Goal: Task Accomplishment & Management: Manage account settings

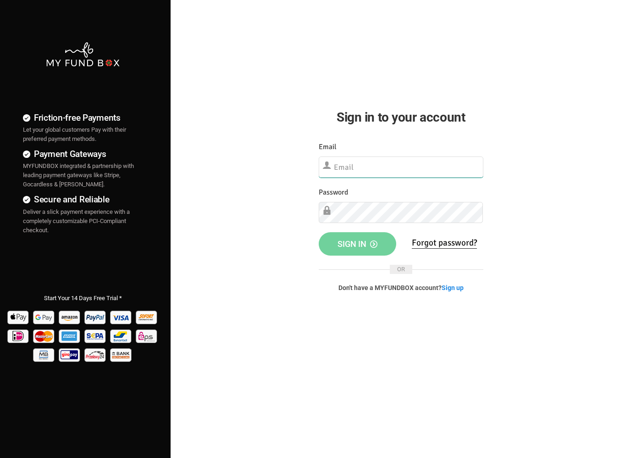
click at [403, 167] on input "text" at bounding box center [401, 166] width 165 height 21
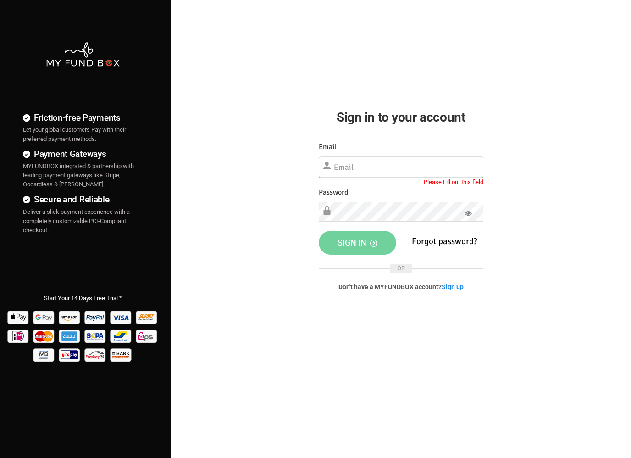
click at [367, 172] on input "text" at bounding box center [401, 166] width 165 height 21
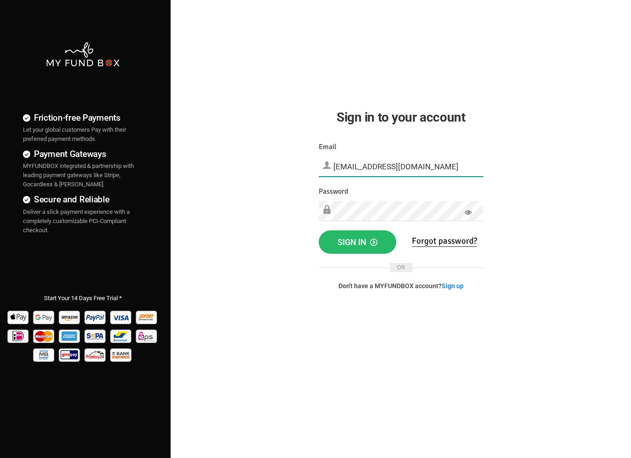
type input "[EMAIL_ADDRESS][DOMAIN_NAME]"
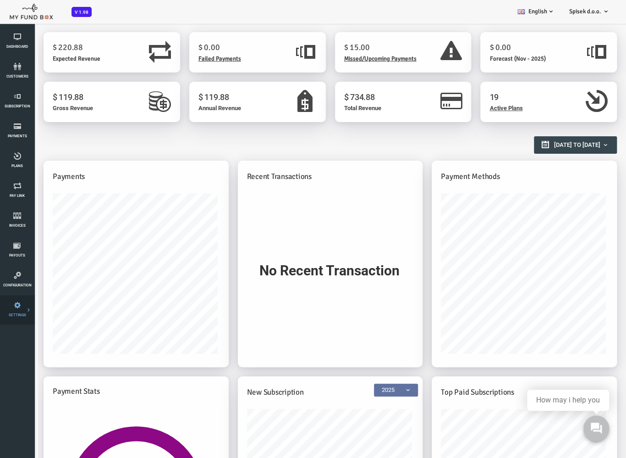
click at [0, 0] on link "Tax & Coupons" at bounding box center [0, 0] width 0 height 0
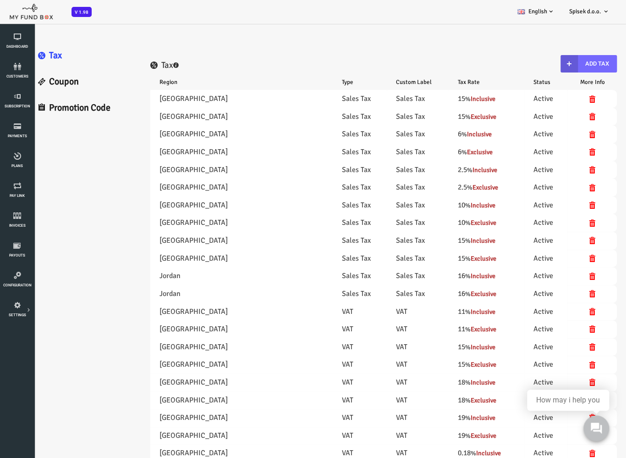
select select "100"
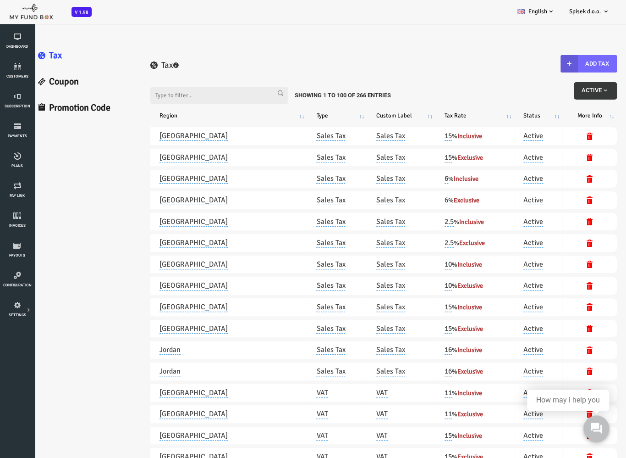
click at [46, 83] on link "Coupon" at bounding box center [60, 82] width 111 height 26
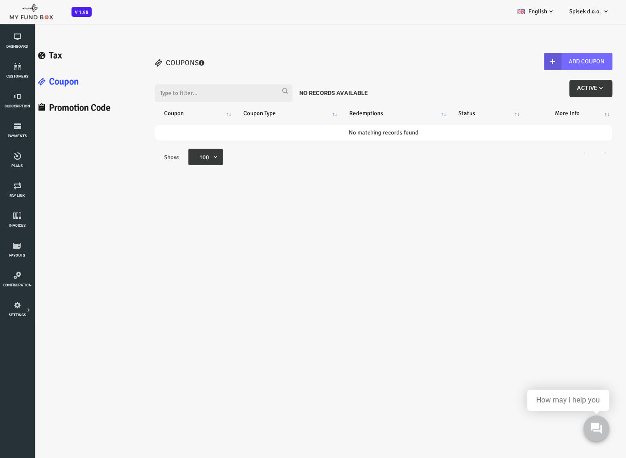
click at [50, 111] on link "Promotion Code" at bounding box center [60, 108] width 111 height 26
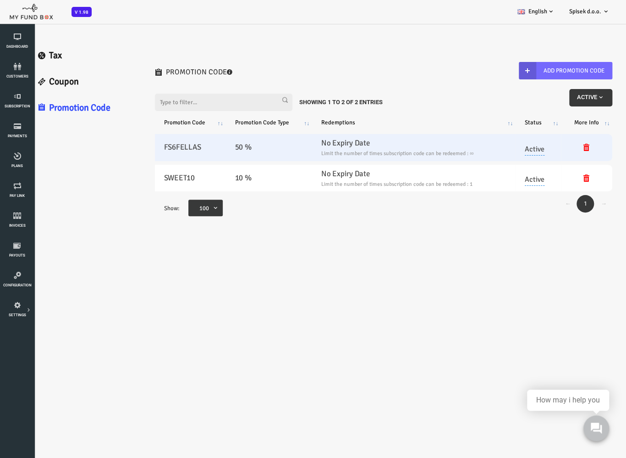
click at [161, 147] on h5 "FS6FELLAS" at bounding box center [165, 147] width 53 height 12
copy h5 "FS6FELLAS"
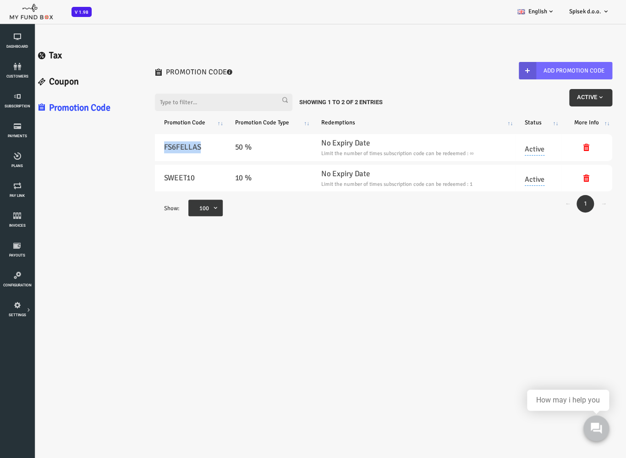
copy h5 "FS6FELLAS"
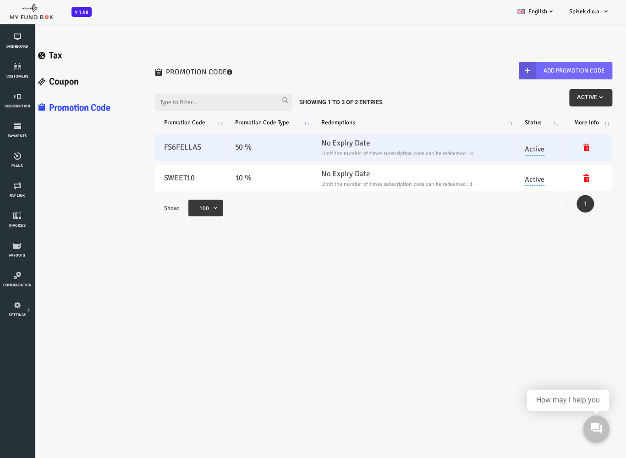
click at [479, 149] on small "Limit the number of times subscription code can be redeemed : ∞" at bounding box center [388, 153] width 185 height 8
click at [512, 147] on link "Active" at bounding box center [510, 147] width 20 height 16
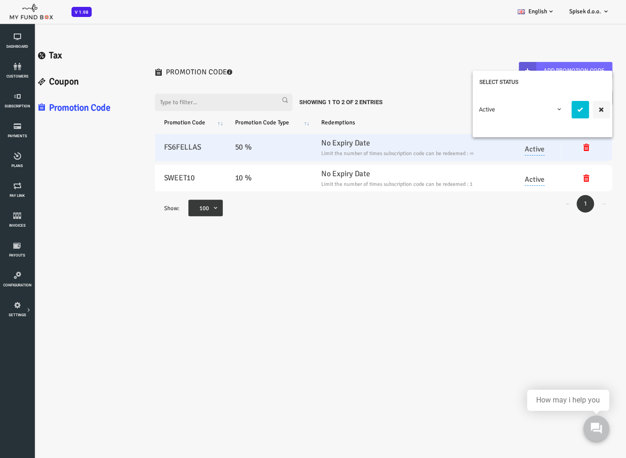
click at [391, 150] on small "Limit the number of times subscription code can be redeemed : ∞" at bounding box center [388, 153] width 185 height 8
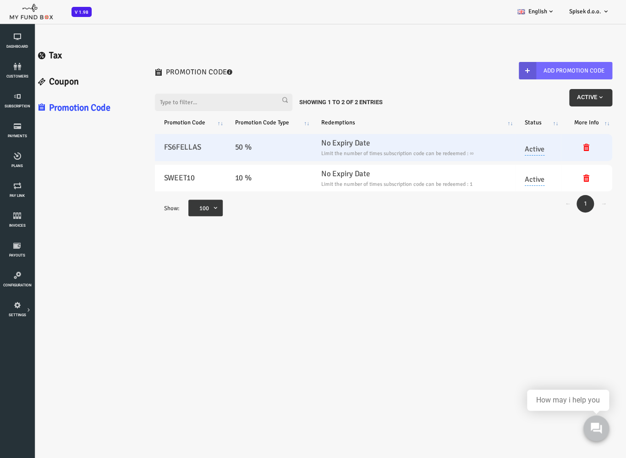
click at [230, 145] on h5 "50 %" at bounding box center [244, 147] width 68 height 12
click at [163, 146] on h5 "FS6FELLAS" at bounding box center [165, 147] width 53 height 12
click at [162, 146] on h5 "FS6FELLAS" at bounding box center [165, 147] width 53 height 12
copy h5 "FS6FELLAS"
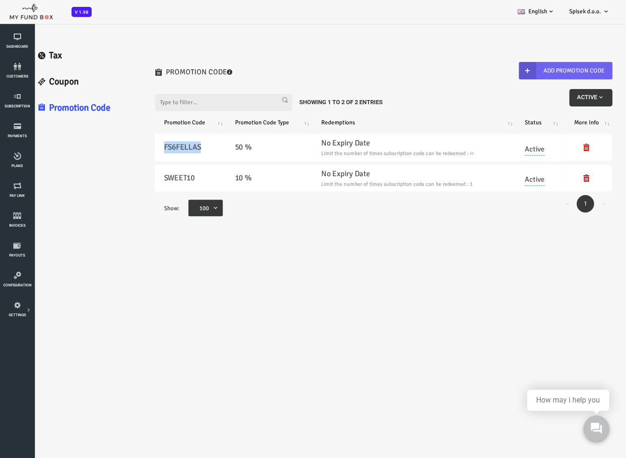
click at [548, 71] on button "Add Promotion Code" at bounding box center [541, 70] width 94 height 17
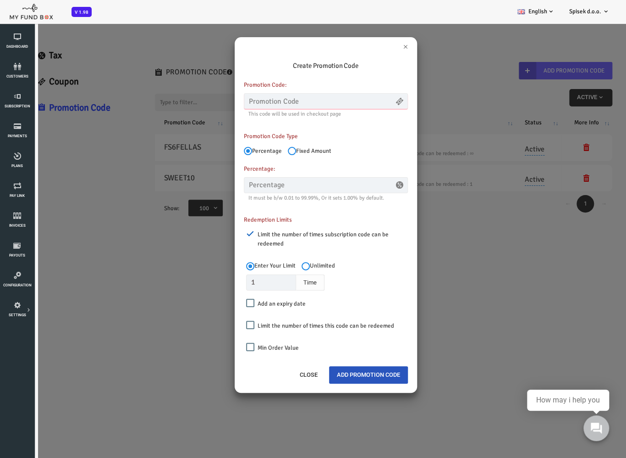
click at [275, 102] on input "text" at bounding box center [301, 101] width 164 height 16
type input "F6SFELLAS"
click at [278, 187] on input "text" at bounding box center [301, 185] width 164 height 16
type input "50.00"
click at [295, 210] on div "Redemption Limits Limit the number of times subscription code can be redeemed E…" at bounding box center [300, 283] width 173 height 146
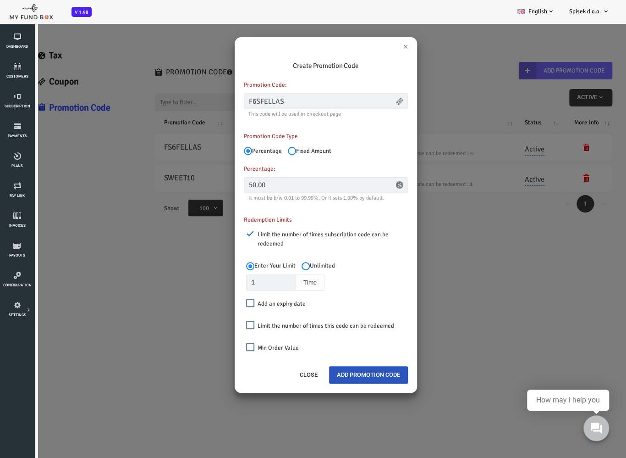
click at [289, 236] on label "Limit the number of times subscription code can be redeemed" at bounding box center [304, 236] width 166 height 23
click at [229, 236] on input "Limit the number of times subscription code can be redeemed" at bounding box center [225, 233] width 8 height 8
checkbox input "false"
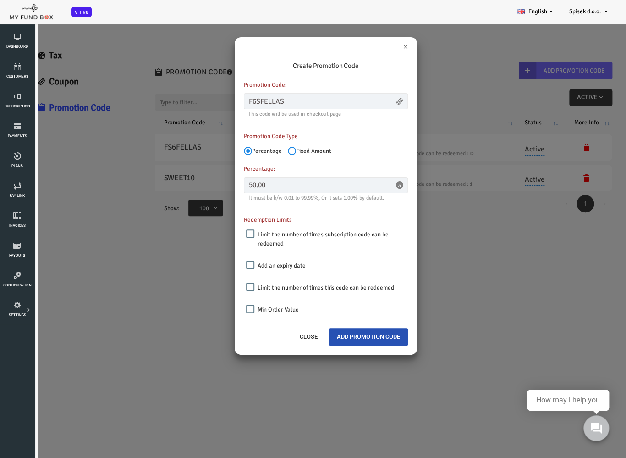
click at [344, 333] on button "Add Promotion Code" at bounding box center [343, 336] width 79 height 17
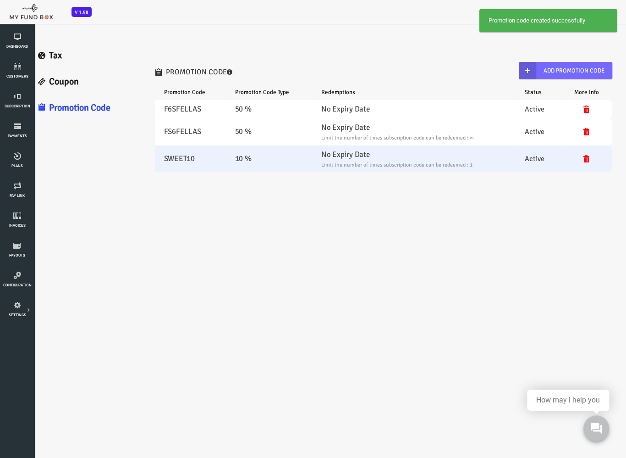
select select "100"
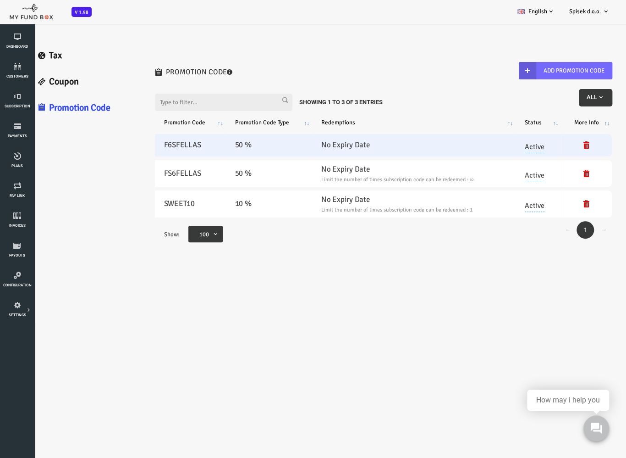
click at [170, 145] on h5 "F6SFELLAS" at bounding box center [165, 145] width 53 height 12
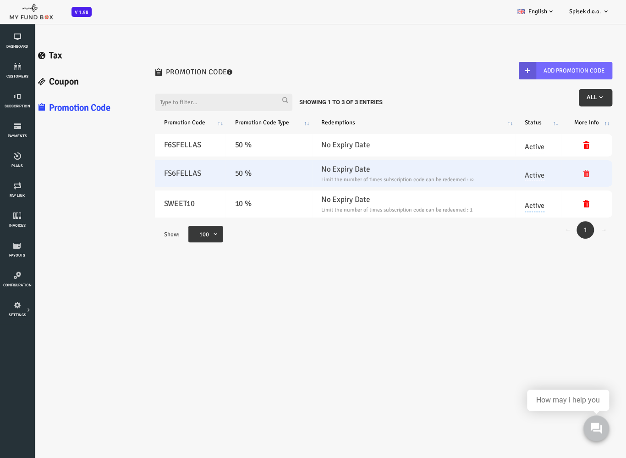
click at [561, 173] on icon at bounding box center [561, 173] width 7 height 7
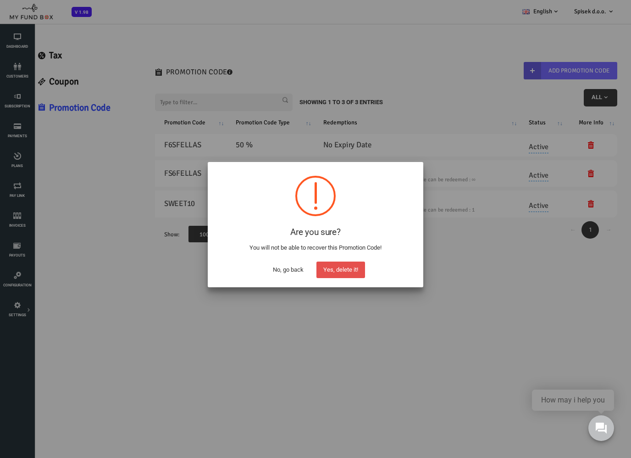
click at [349, 268] on button "Yes, delete it!" at bounding box center [340, 269] width 49 height 17
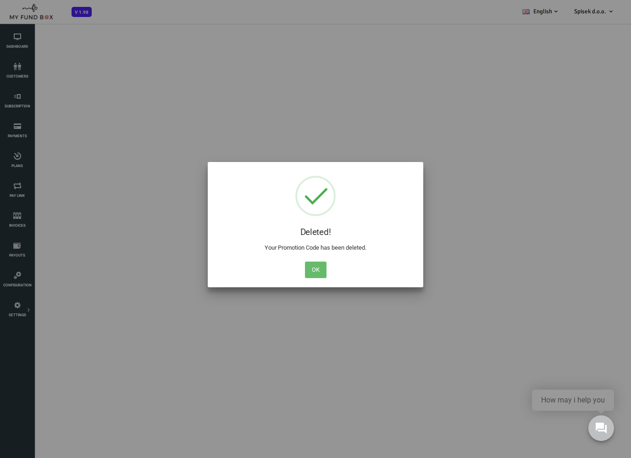
select select "100"
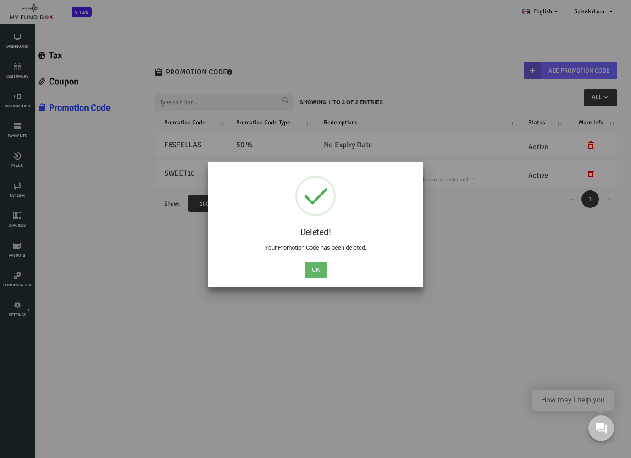
click at [318, 266] on button "OK" at bounding box center [316, 269] width 22 height 17
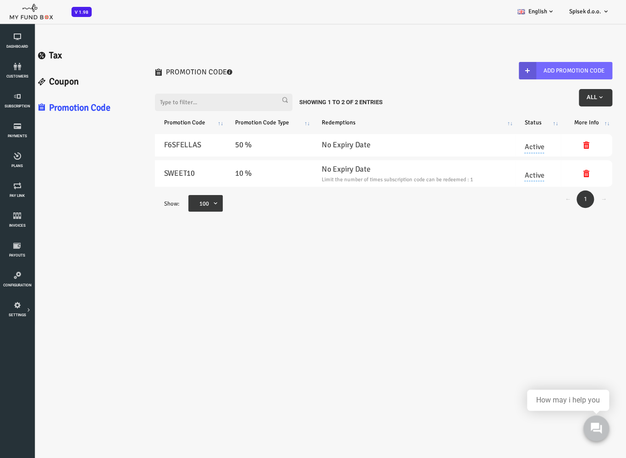
click at [55, 83] on link "Coupon" at bounding box center [60, 82] width 111 height 26
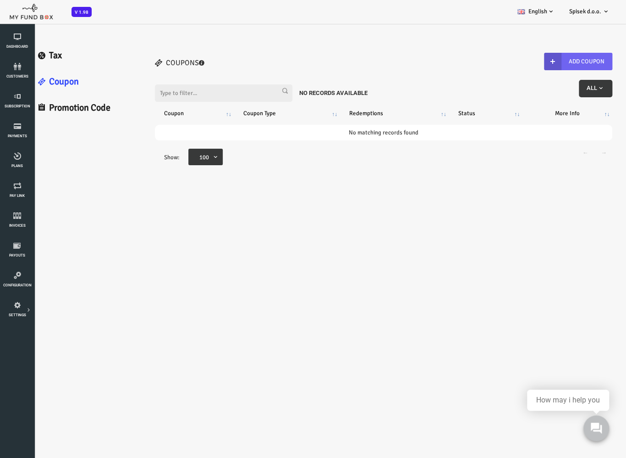
click at [544, 65] on button "Add Coupon" at bounding box center [553, 61] width 68 height 17
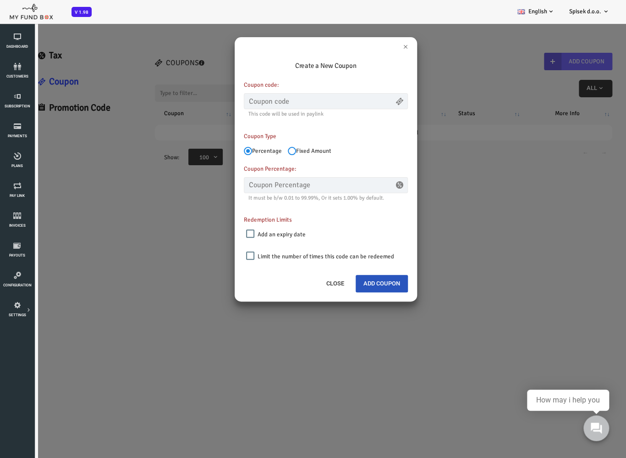
click at [381, 47] on div "Create a New Coupon Coupon code: This code will be used in paylink Please Fill …" at bounding box center [301, 163] width 183 height 232
click at [314, 282] on button "Close" at bounding box center [309, 283] width 33 height 17
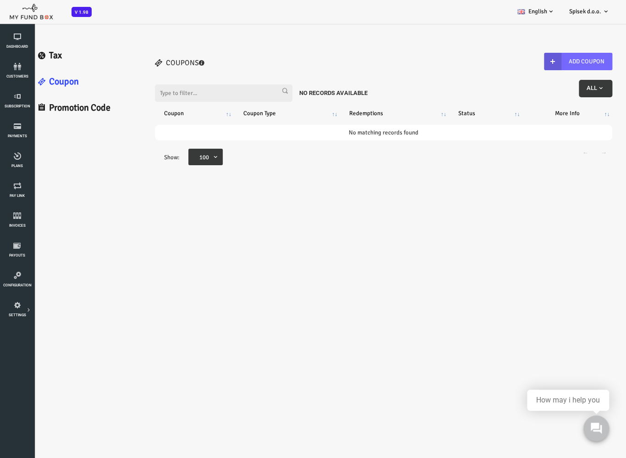
click at [56, 106] on link "Promotion Code" at bounding box center [60, 108] width 111 height 26
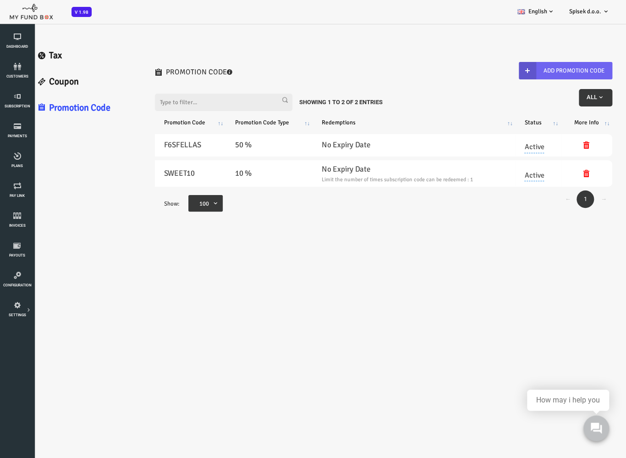
click at [500, 72] on icon "button" at bounding box center [502, 70] width 7 height 7
radio input "true"
type input "1"
checkbox input "false"
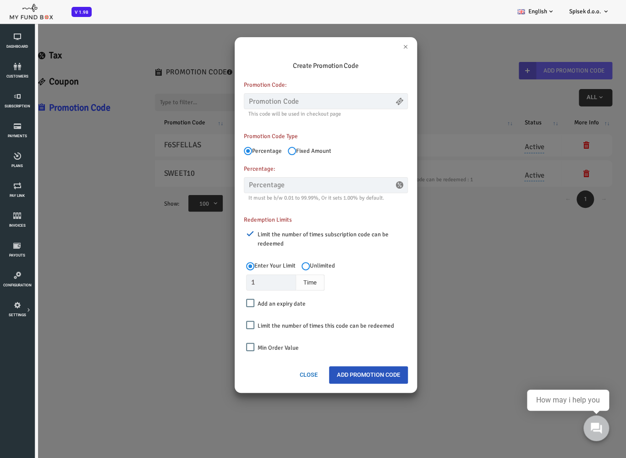
click at [283, 375] on button "Close" at bounding box center [283, 374] width 33 height 17
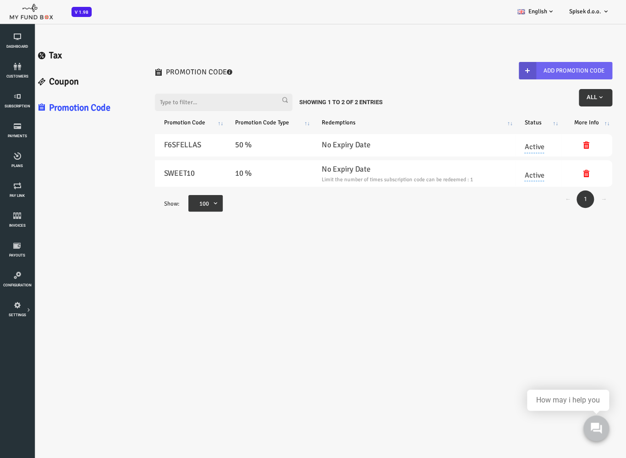
click at [502, 72] on icon "button" at bounding box center [502, 70] width 7 height 7
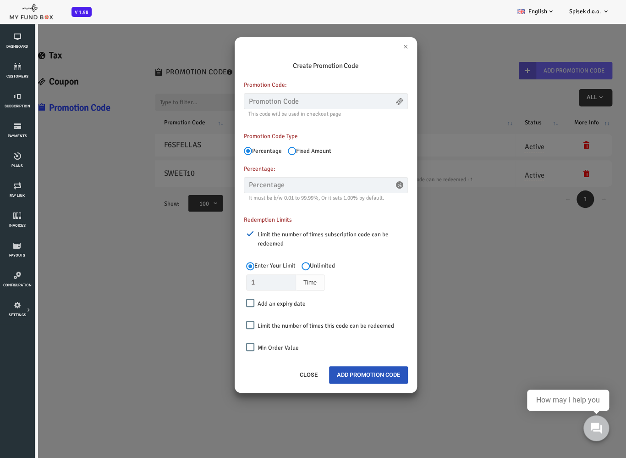
click at [276, 302] on label "Add an expiry date" at bounding box center [251, 301] width 60 height 14
click at [229, 302] on input "Add an expiry date" at bounding box center [225, 303] width 8 height 8
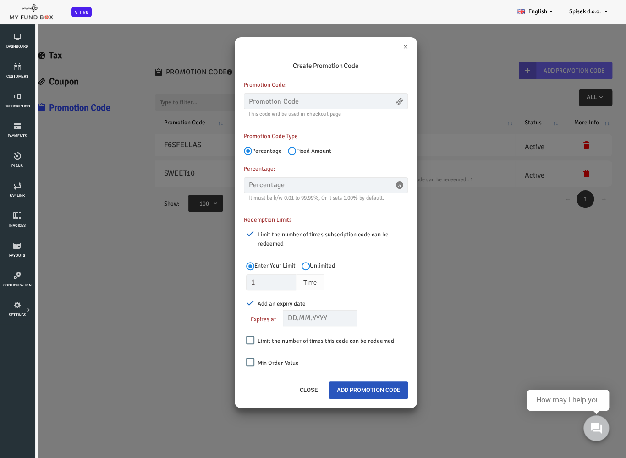
click at [246, 304] on label "Add an expiry date" at bounding box center [251, 301] width 60 height 14
click at [229, 304] on input "Add an expiry date" at bounding box center [225, 303] width 8 height 8
checkbox input "false"
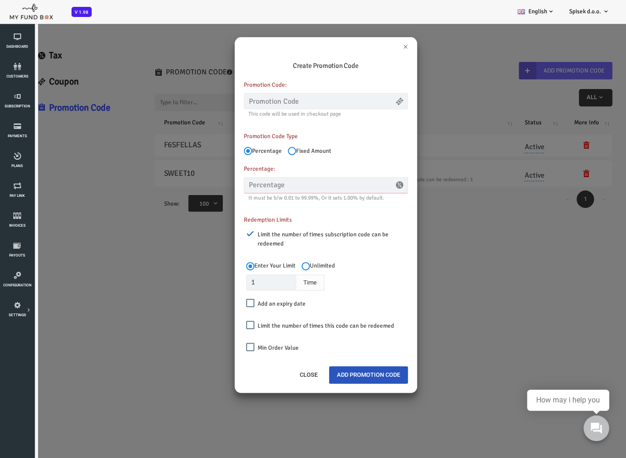
click at [286, 184] on input "text" at bounding box center [301, 185] width 164 height 16
click at [378, 48] on div "Create Promotion Code Promotion Code: This code will be used in checkout page P…" at bounding box center [301, 208] width 183 height 323
click at [379, 47] on div "Create Promotion Code Promotion Code: This code will be used in checkout page P…" at bounding box center [301, 208] width 183 height 323
click at [381, 44] on button "×" at bounding box center [380, 46] width 5 height 9
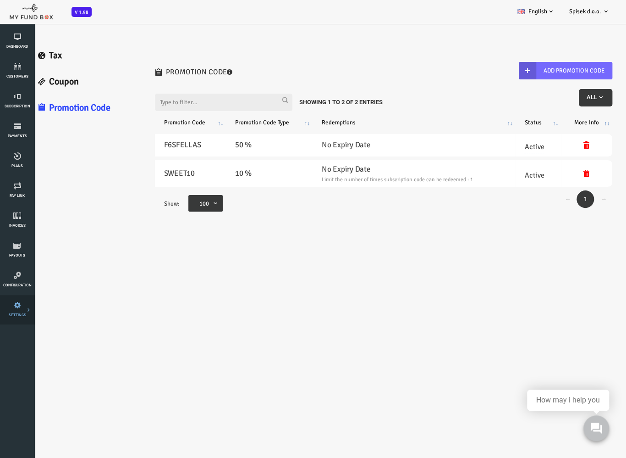
click at [0, 0] on icon at bounding box center [0, 0] width 0 height 0
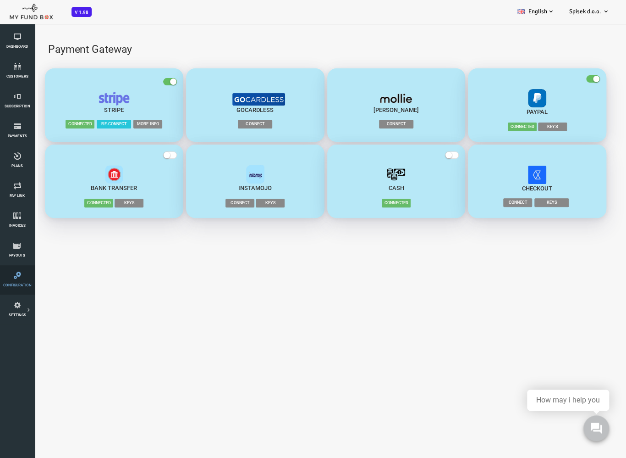
click at [29, 279] on link "Configuration" at bounding box center [17, 279] width 29 height 29
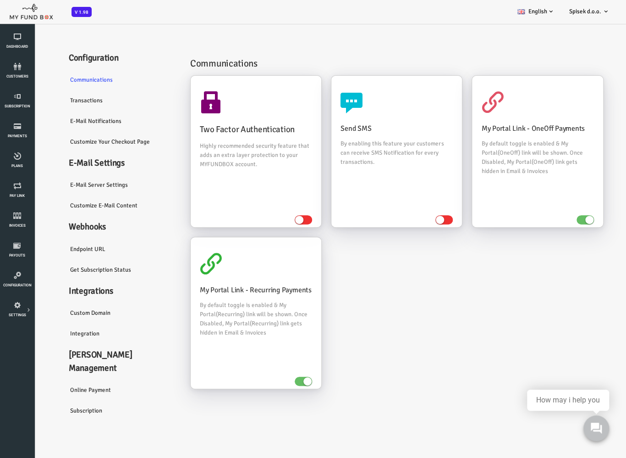
click at [66, 400] on link "Subscription" at bounding box center [96, 410] width 119 height 21
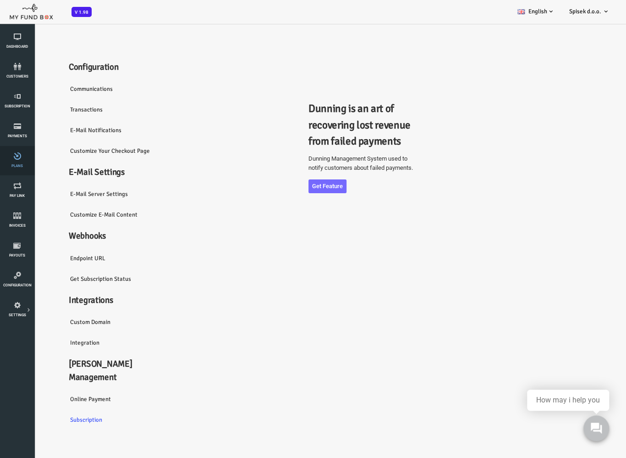
click at [23, 166] on link "Plans" at bounding box center [17, 160] width 29 height 29
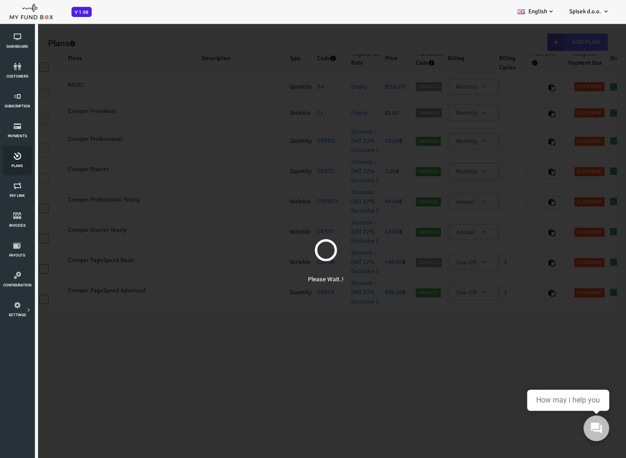
select select "100"
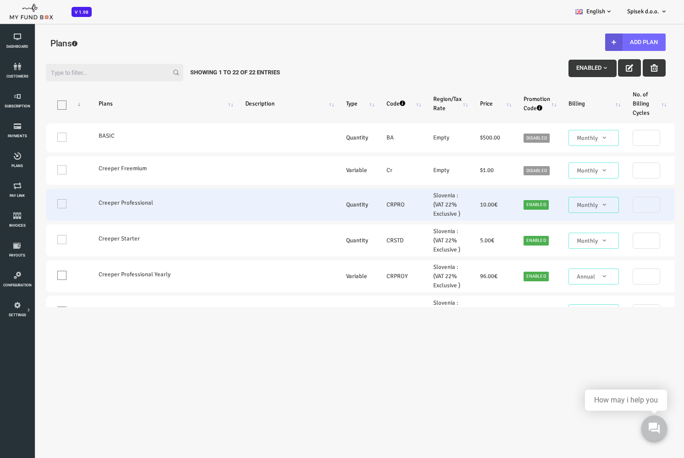
click at [567, 205] on span "Monthly" at bounding box center [566, 204] width 43 height 9
click at [33, 203] on td "One" at bounding box center [40, 204] width 44 height 32
click at [36, 202] on td "One" at bounding box center [40, 204] width 44 height 32
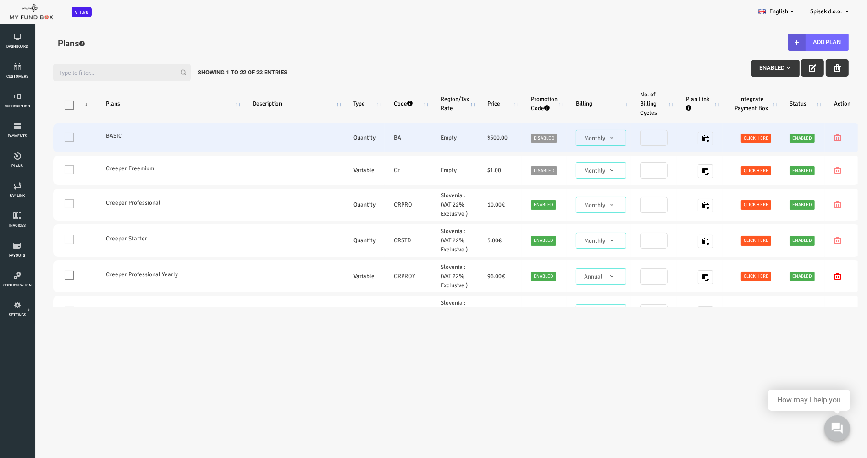
click at [33, 141] on td "One" at bounding box center [40, 137] width 44 height 29
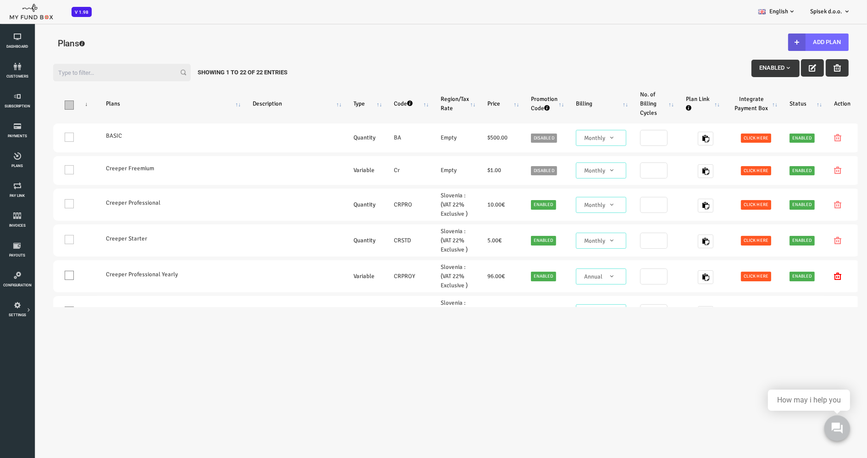
click at [38, 108] on span "\a\9\9\9\9\9\9\9\9\9\9\9\a\9\9\9\9\9\9\9\9\9\9 \9\9\a\9\9\9\9\9\9\9\9\9\9 \9\9\…" at bounding box center [34, 104] width 9 height 9
click at [46, 103] on input "\a\9\9\9\9\9\9\9\9\9\9\9\a\9\9\9\9\9\9\9\9\9\9 \9\9\a\9\9\9\9\9\9\9\9\9\9 \9\9\…" at bounding box center [46, 103] width 0 height 0
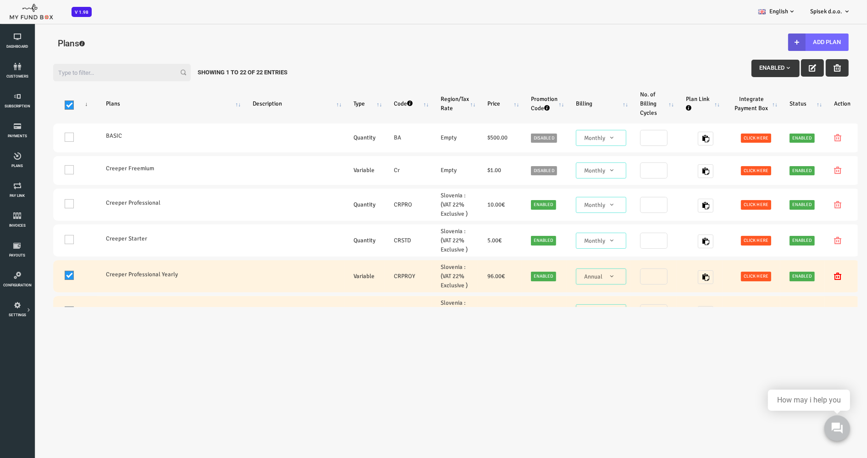
click at [38, 108] on span "\a\9\9\9\9\9\9\9\9\9\9\9\a\9\9\9\9\9\9\9\9\9\9 \9\9\a\9\9\9\9\9\9\9\9\9\9 \9\9\…" at bounding box center [34, 104] width 9 height 9
click at [46, 103] on input "\a\9\9\9\9\9\9\9\9\9\9\9\a\9\9\9\9\9\9\9\9\9\9 \9\9\a\9\9\9\9\9\9\9\9\9\9 \9\9\…" at bounding box center [46, 103] width 0 height 0
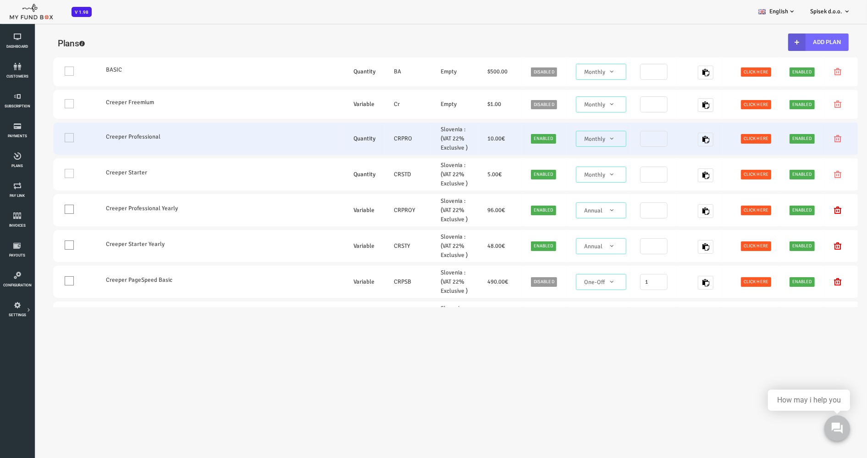
scroll to position [69, 0]
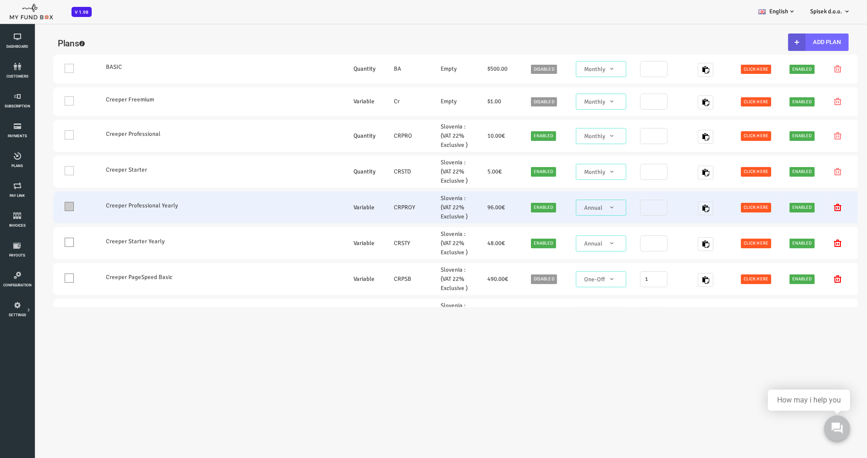
click at [30, 207] on span at bounding box center [34, 206] width 9 height 9
click at [46, 209] on input "One" at bounding box center [46, 209] width 0 height 0
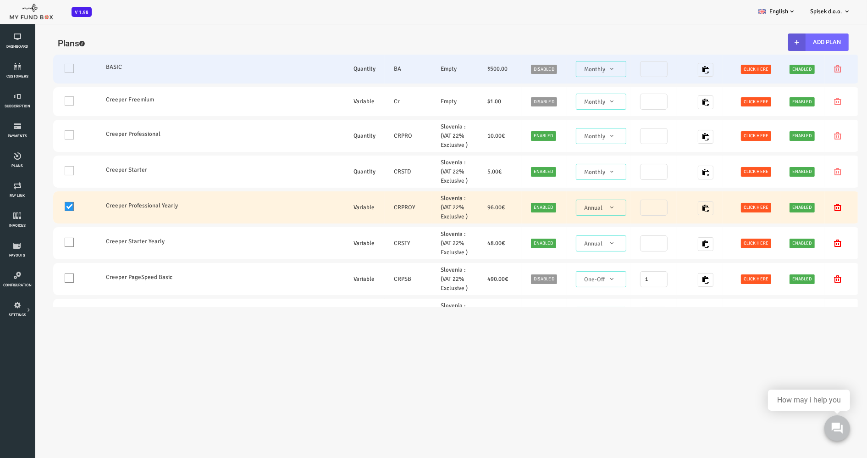
scroll to position [0, 0]
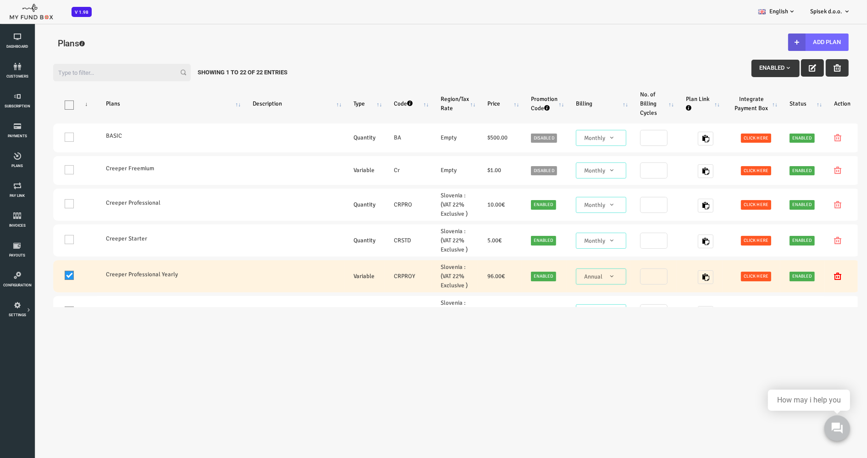
click at [631, 70] on icon "button" at bounding box center [777, 67] width 7 height 7
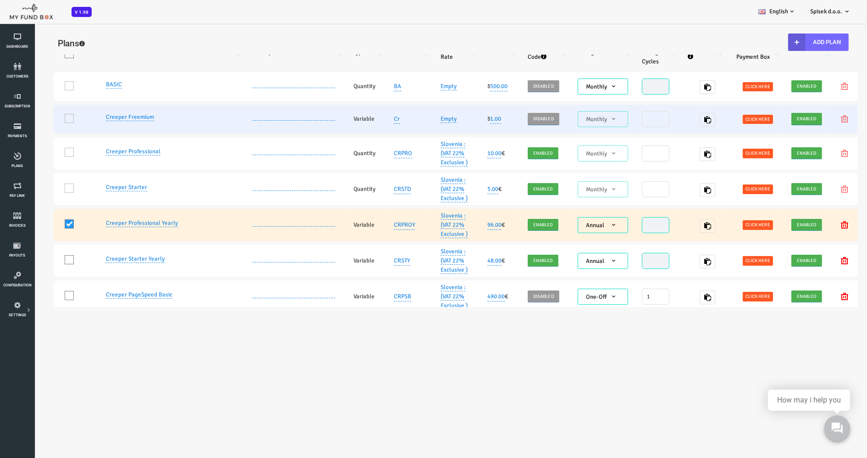
scroll to position [69, 0]
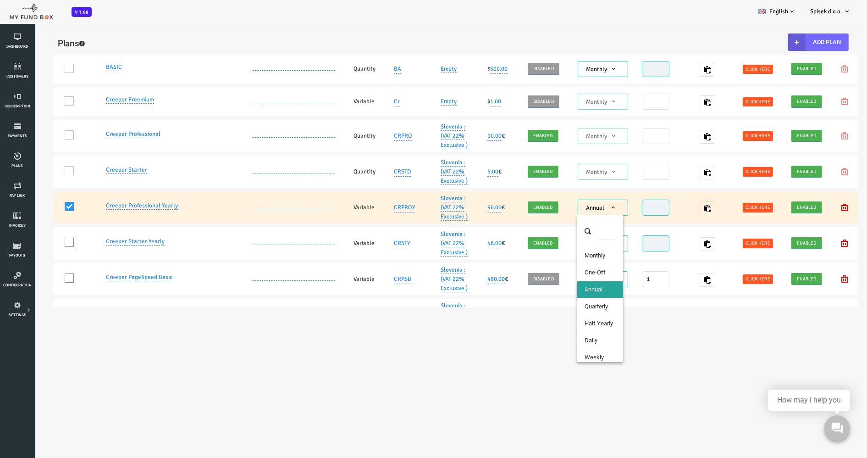
click at [583, 205] on span "Annual" at bounding box center [568, 207] width 43 height 9
click at [35, 206] on span at bounding box center [34, 206] width 9 height 9
click at [46, 209] on input "One" at bounding box center [46, 209] width 0 height 0
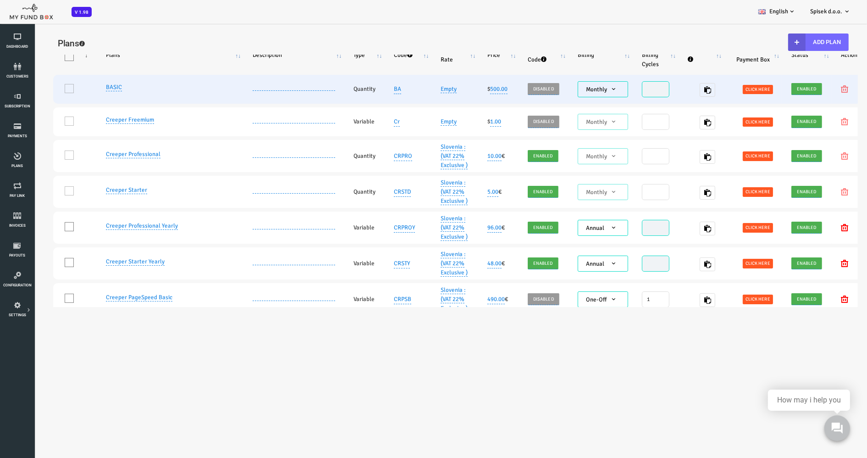
scroll to position [0, 0]
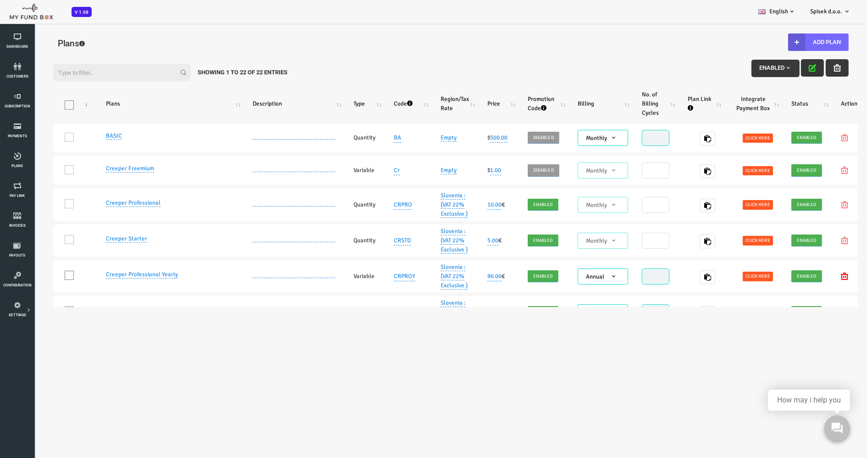
click at [631, 70] on button "button" at bounding box center [777, 67] width 23 height 17
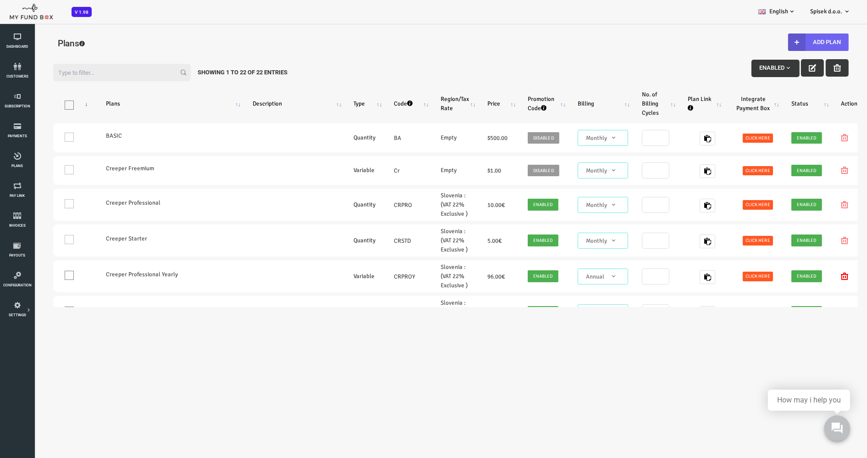
click at [631, 39] on b "button" at bounding box center [761, 41] width 17 height 17
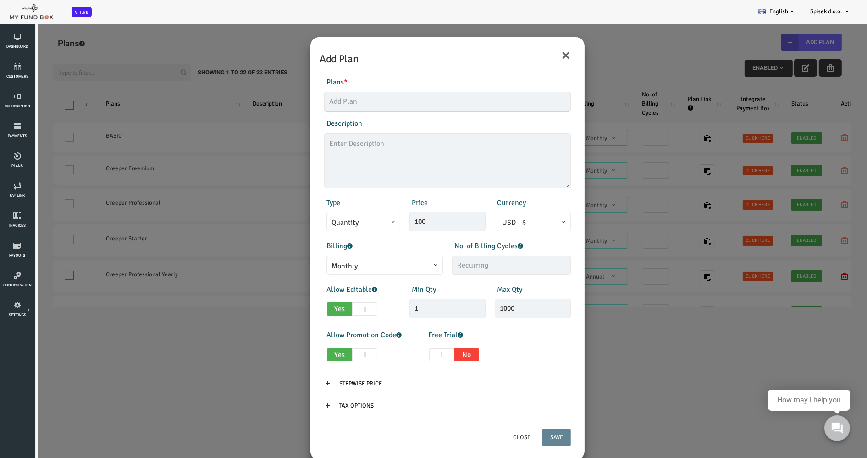
click at [332, 105] on input "text" at bounding box center [412, 101] width 247 height 19
type input "Creeper Starter HA"
click at [492, 225] on span "USD - $" at bounding box center [499, 222] width 64 height 11
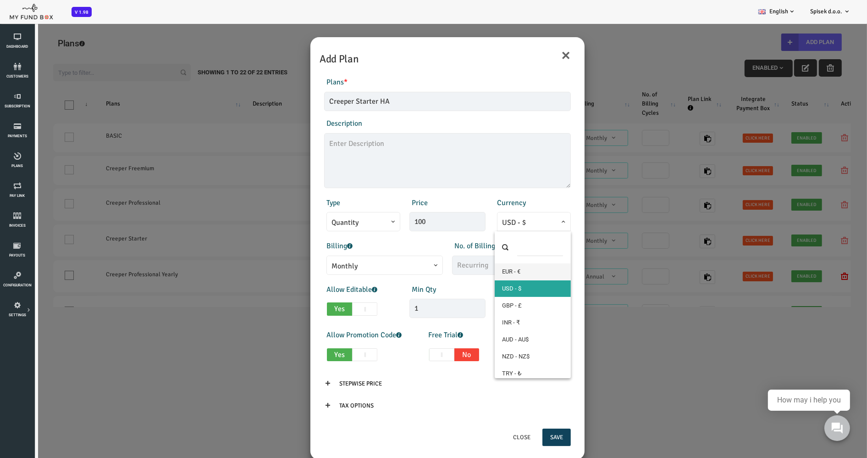
select select "3"
click at [406, 223] on input "100" at bounding box center [413, 221] width 76 height 19
type input "5.00"
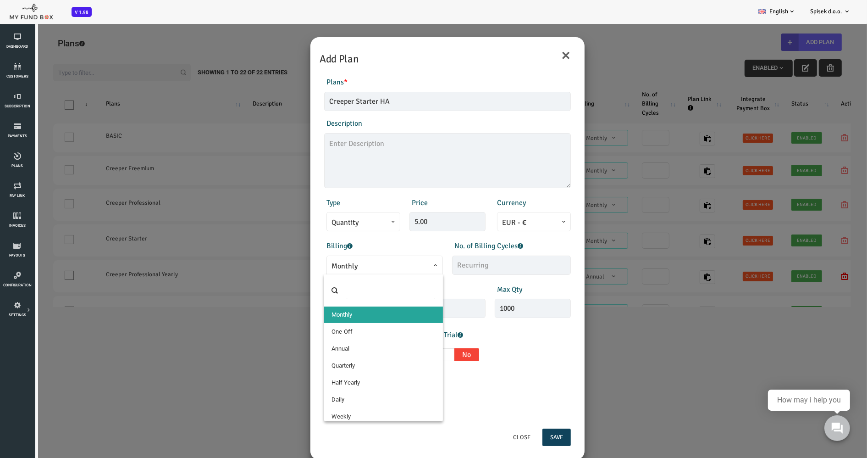
click at [392, 266] on span "Monthly" at bounding box center [350, 265] width 106 height 11
select select "6"
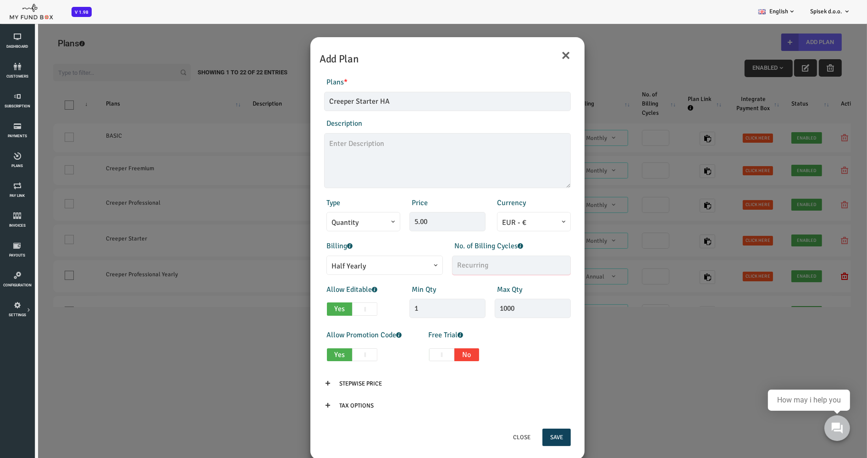
click at [448, 267] on input "text" at bounding box center [476, 264] width 119 height 19
click at [407, 356] on span at bounding box center [406, 354] width 25 height 13
click at [375, 356] on input "Yes No" at bounding box center [372, 353] width 6 height 6
checkbox input "true"
click at [495, 353] on input "1" at bounding box center [497, 353] width 33 height 19
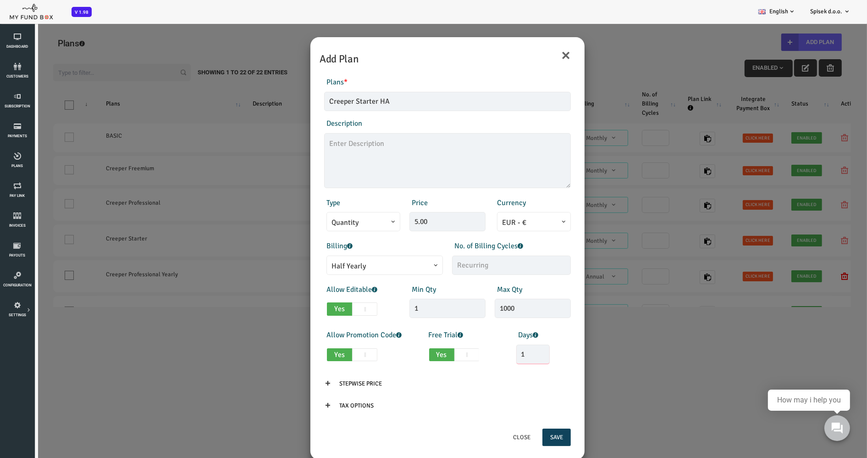
click at [495, 353] on input "1" at bounding box center [497, 353] width 33 height 19
type input "180"
click at [299, 382] on input "Stepwise Price" at bounding box center [326, 383] width 58 height 17
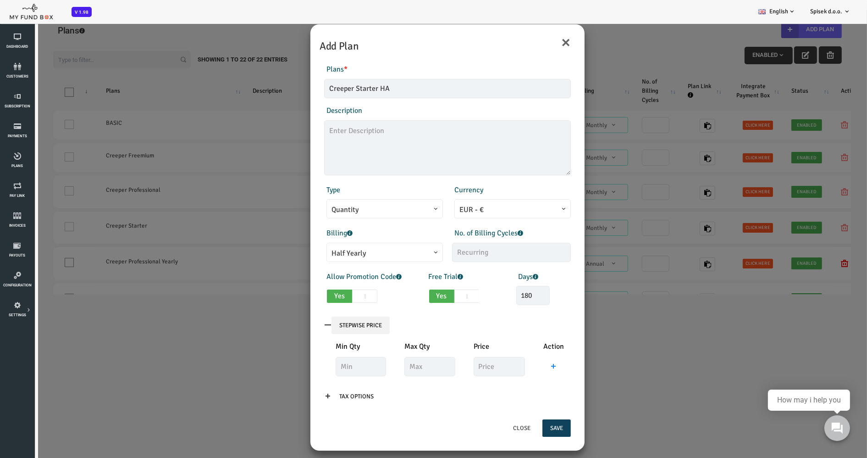
scroll to position [26, 0]
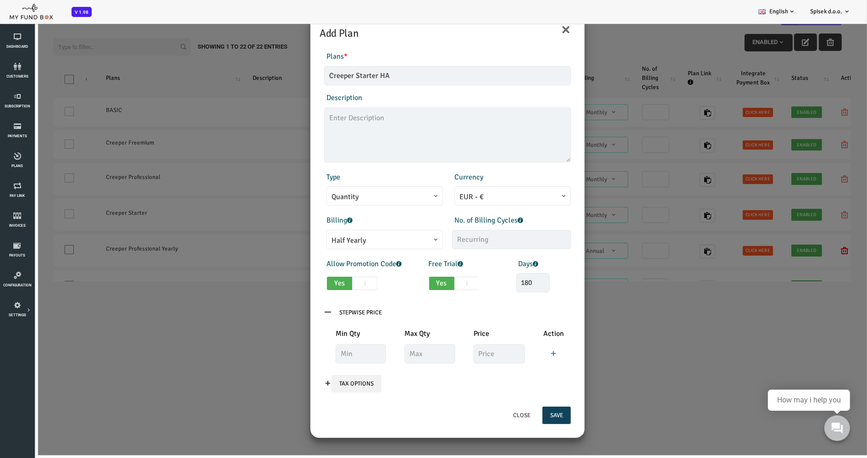
click at [328, 383] on input "Tax Options" at bounding box center [322, 383] width 50 height 17
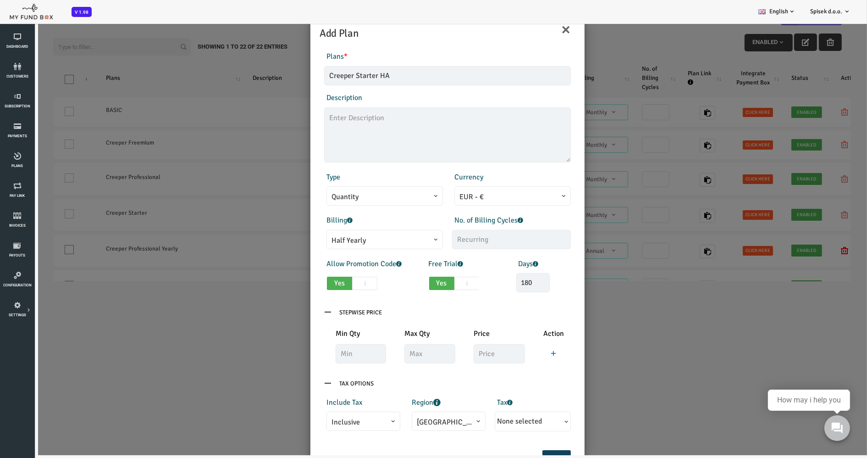
click at [289, 380] on icon at bounding box center [292, 382] width 7 height 7
click at [293, 383] on icon at bounding box center [292, 382] width 7 height 7
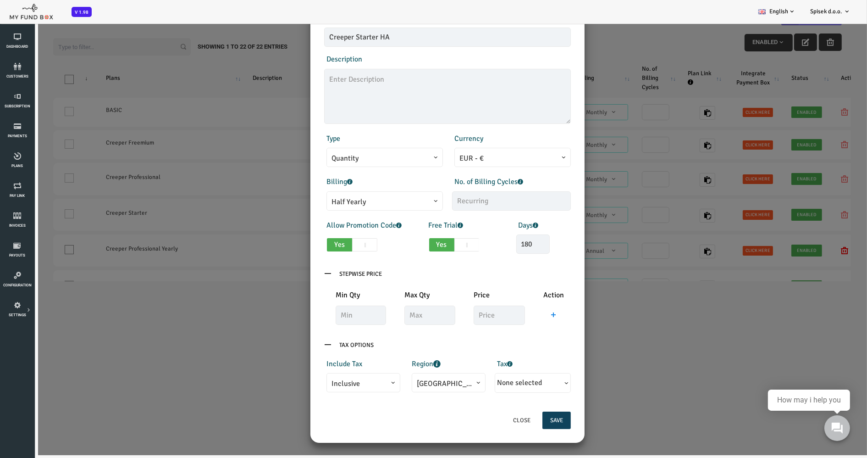
scroll to position [39, 0]
click at [521, 421] on button "Save" at bounding box center [522, 419] width 28 height 17
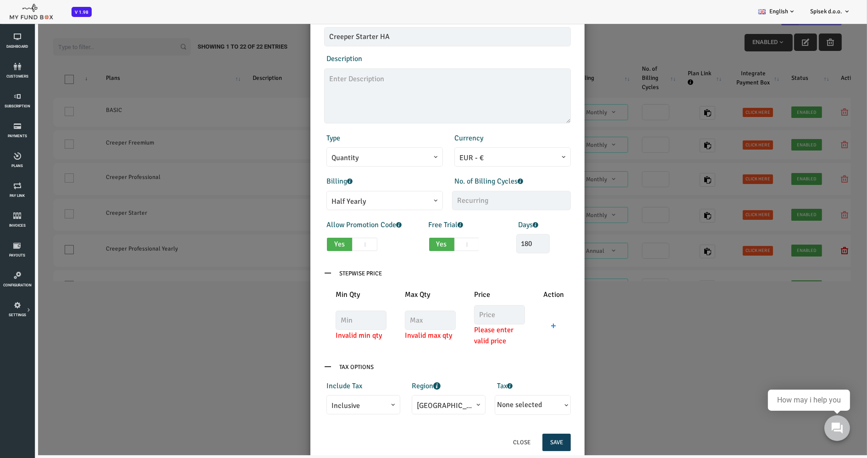
click at [291, 266] on p "Stepwise Price" at bounding box center [412, 273] width 247 height 17
click at [289, 269] on icon at bounding box center [292, 272] width 7 height 7
click at [291, 276] on icon at bounding box center [292, 272] width 7 height 7
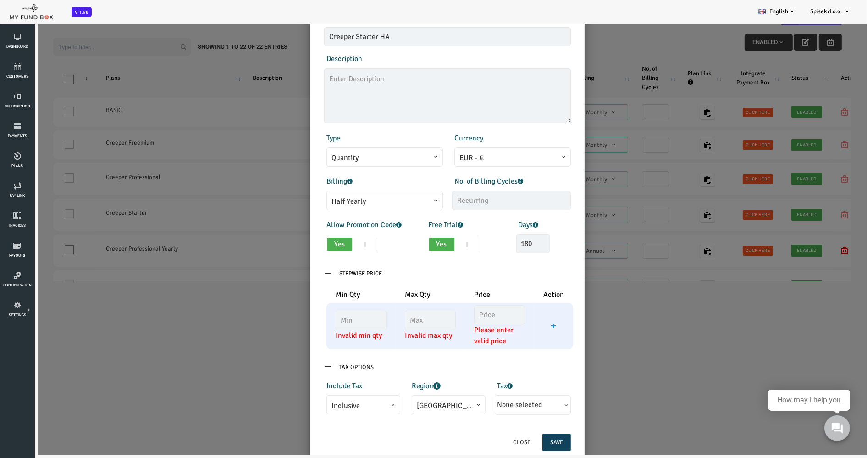
click at [474, 336] on span "Please enter valid price" at bounding box center [464, 335] width 51 height 22
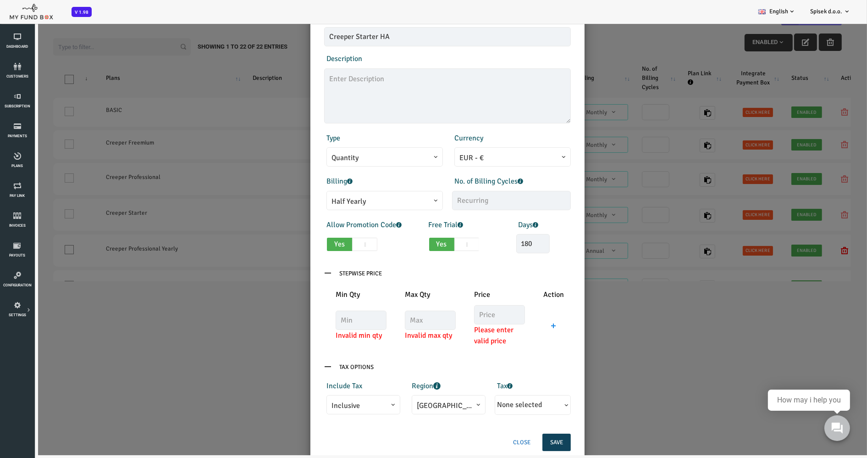
click at [481, 438] on button "Close" at bounding box center [486, 441] width 33 height 17
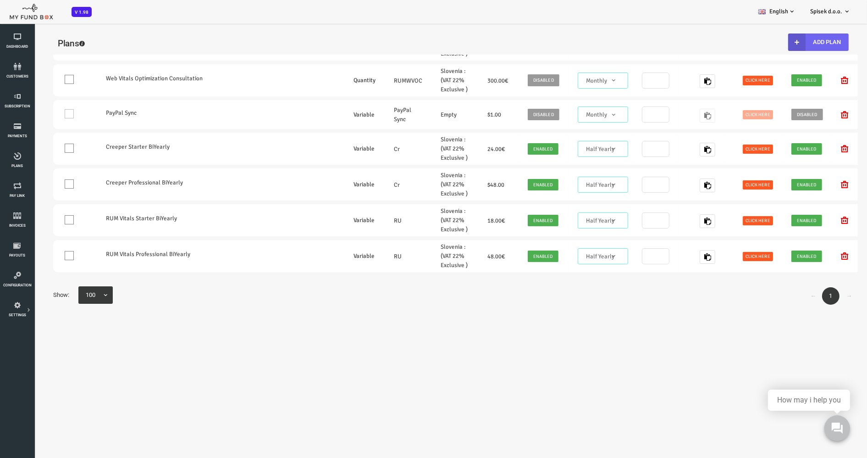
scroll to position [636, 0]
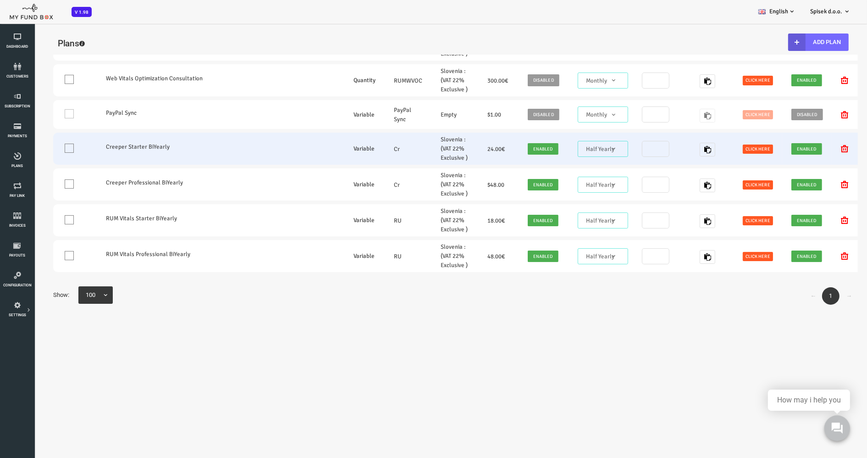
click at [121, 142] on label "Creeper Starter BiYearly" at bounding box center [135, 146] width 128 height 9
click at [35, 144] on span at bounding box center [34, 148] width 9 height 9
click at [46, 150] on input "One" at bounding box center [46, 150] width 0 height 0
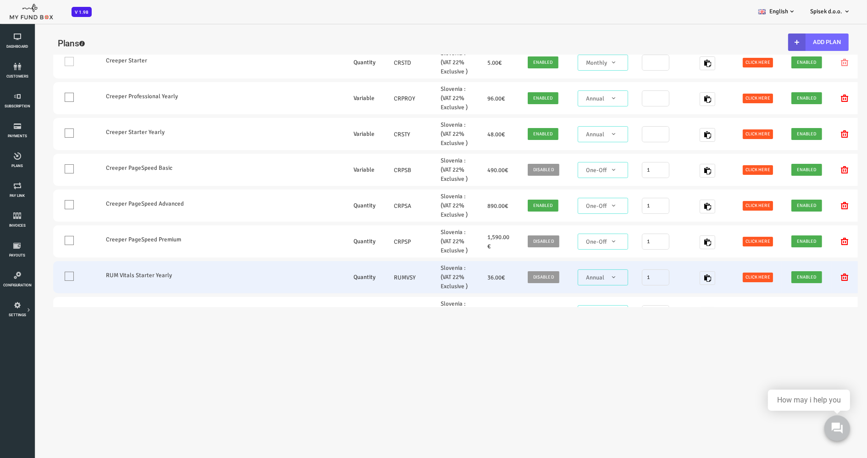
scroll to position [0, 0]
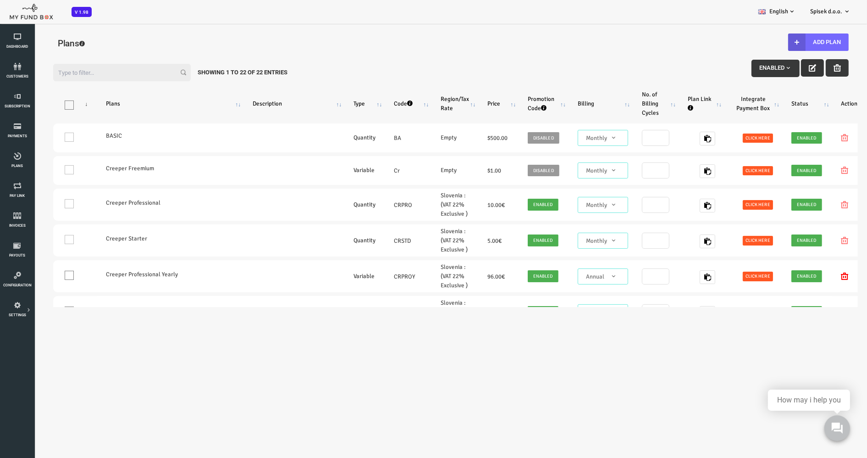
click at [631, 72] on button "button" at bounding box center [777, 67] width 23 height 17
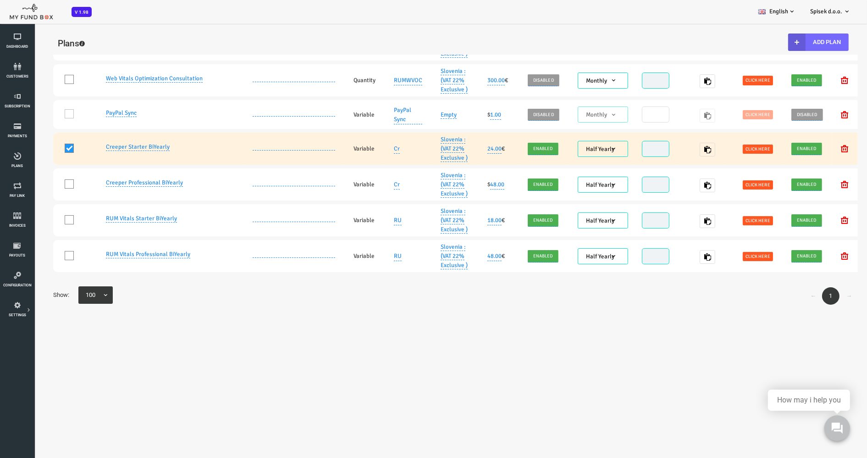
scroll to position [636, 0]
click at [123, 143] on link "Creeper Starter BiYearly" at bounding box center [103, 147] width 64 height 8
type input "Creeper Starter BiYearly"
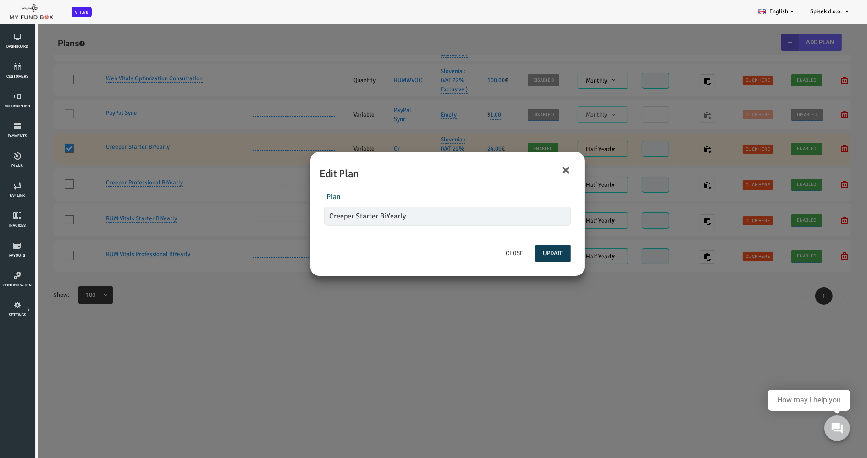
click at [514, 253] on button "Update" at bounding box center [518, 252] width 36 height 17
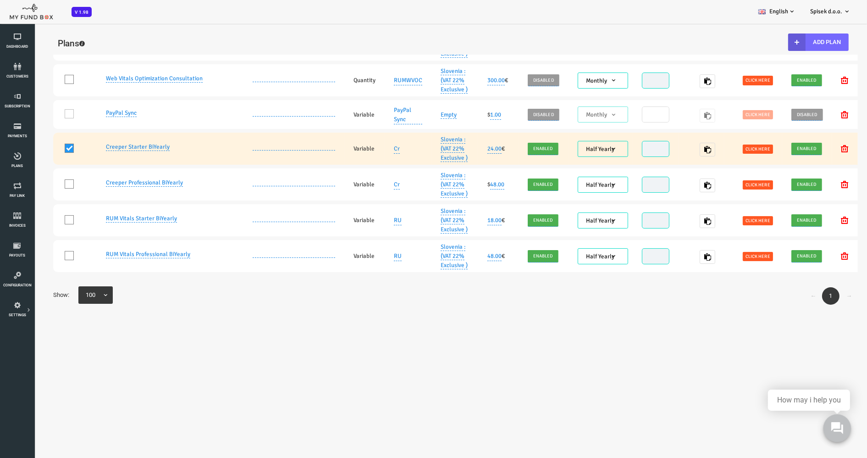
click at [631, 429] on icon at bounding box center [837, 427] width 12 height 12
click at [35, 144] on span at bounding box center [34, 148] width 9 height 9
click at [46, 150] on input "One" at bounding box center [46, 150] width 0 height 0
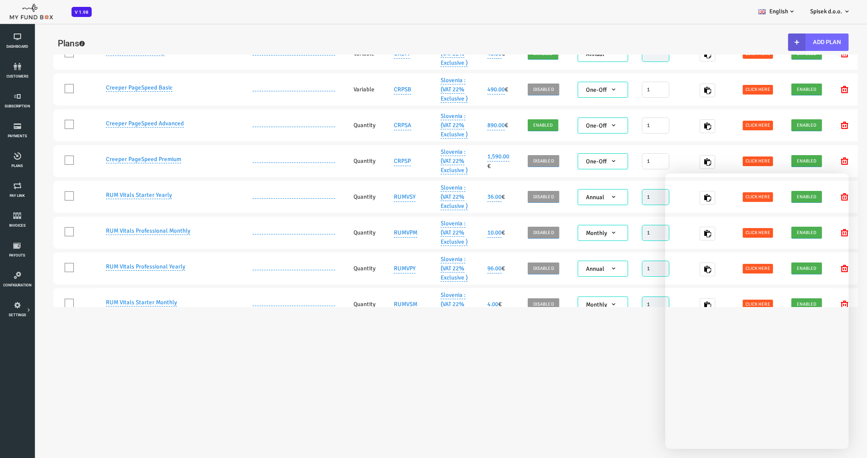
scroll to position [255, 0]
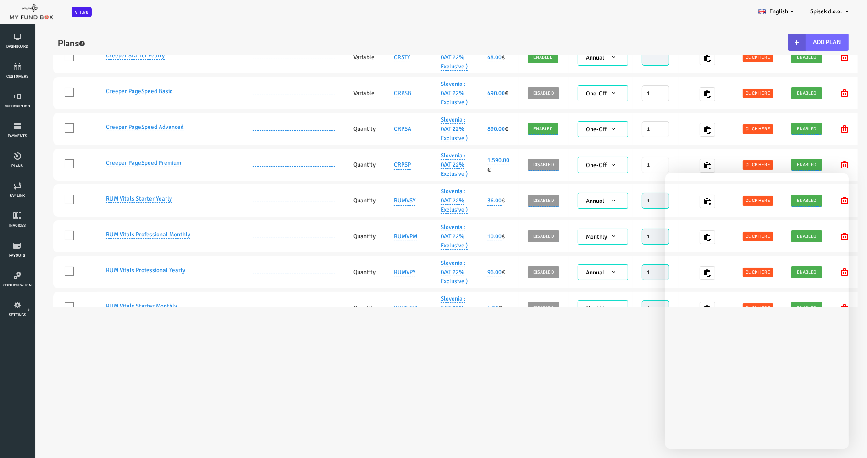
click at [468, 338] on body "Subscriber not found Beneficiary Not Found Partner Not Found!!!! Please Fill ou…" at bounding box center [416, 259] width 832 height 458
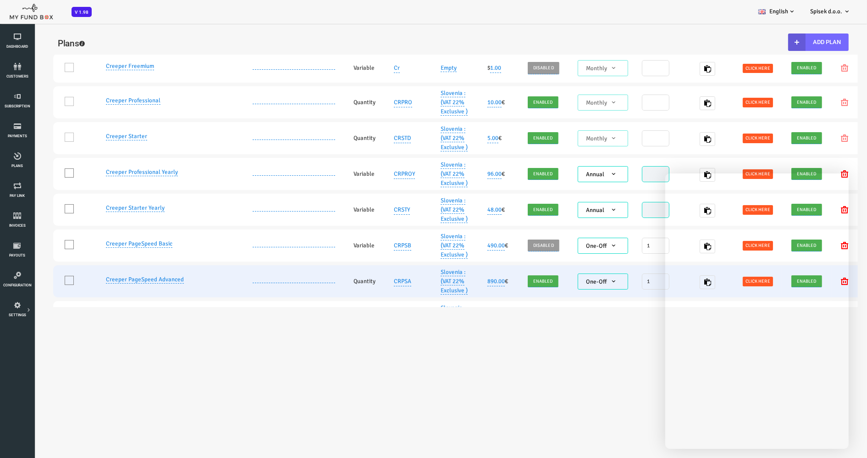
scroll to position [0, 0]
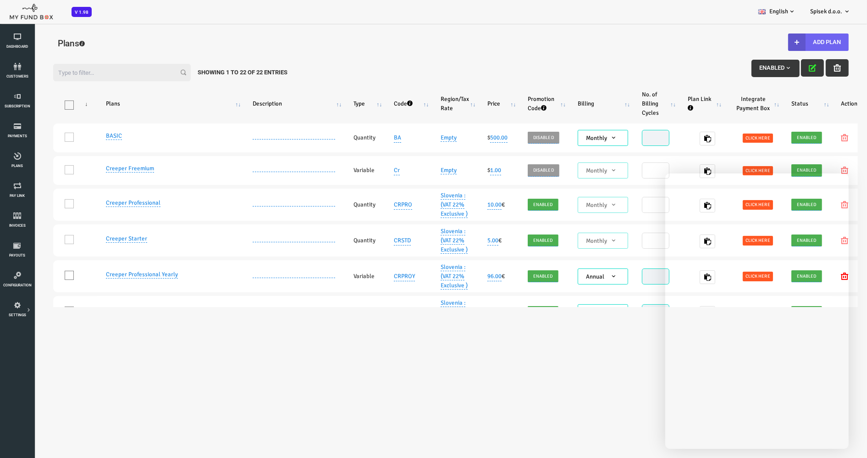
click at [631, 39] on button "Add Plan" at bounding box center [783, 41] width 61 height 17
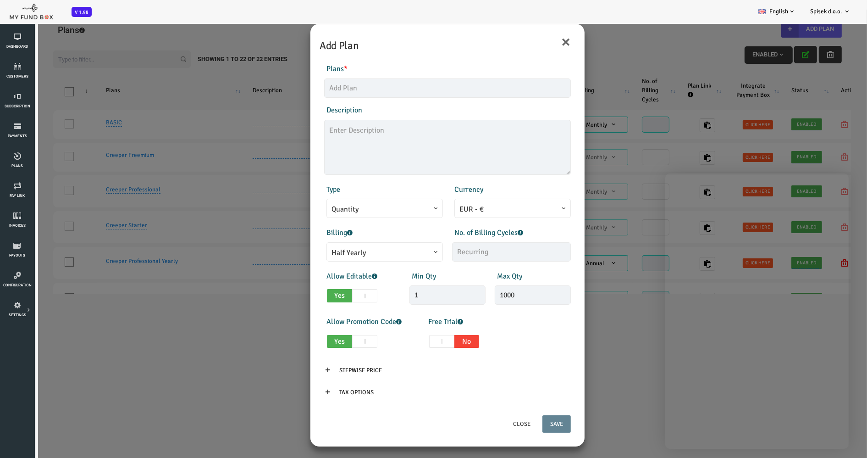
scroll to position [26, 0]
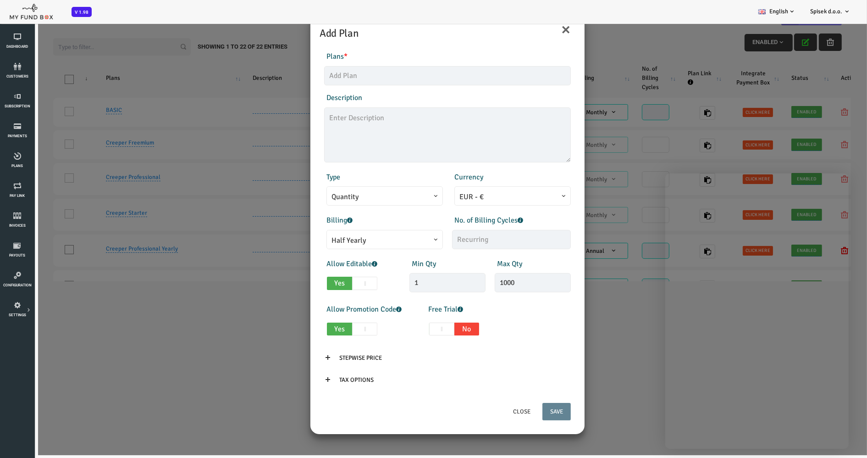
click at [409, 329] on span at bounding box center [406, 328] width 25 height 13
click at [375, 329] on input "Yes No" at bounding box center [372, 327] width 6 height 6
checkbox input "true"
type input "1"
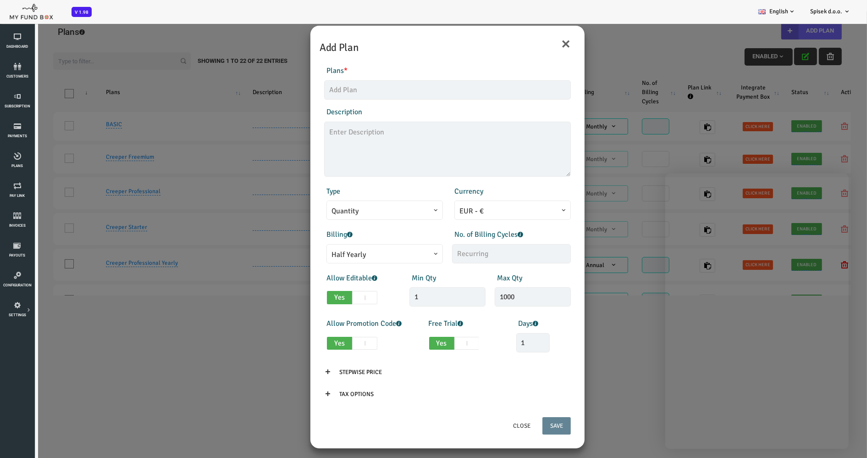
scroll to position [0, 0]
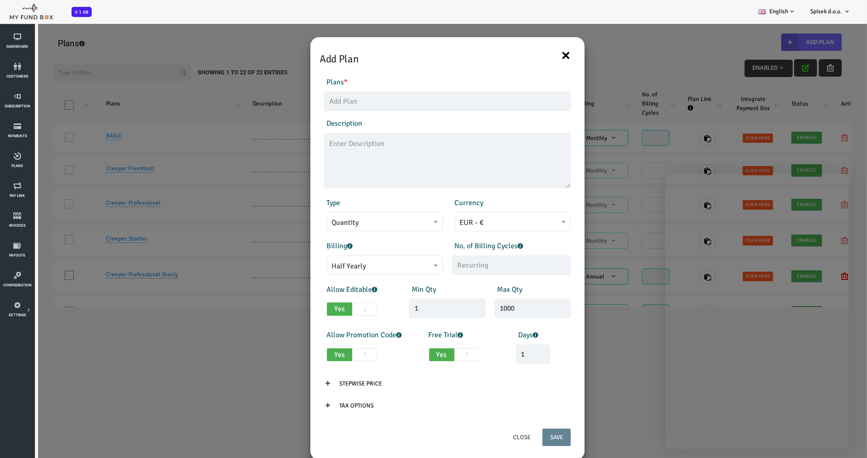
click at [529, 55] on button "×" at bounding box center [531, 54] width 10 height 19
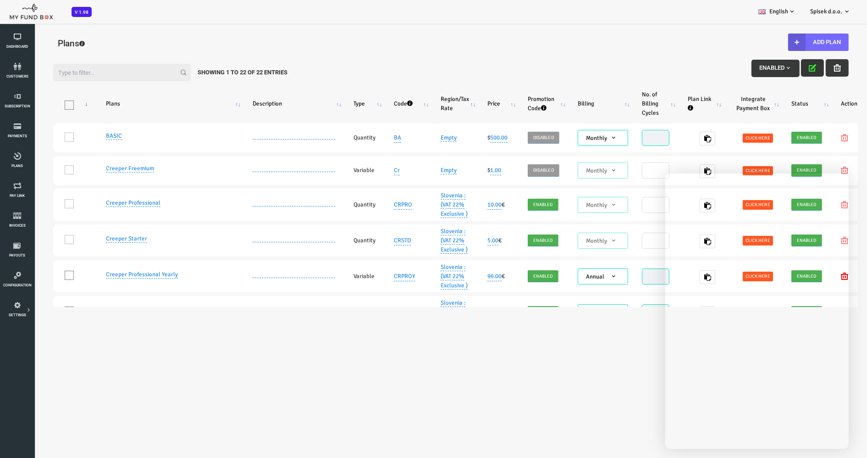
click at [631, 68] on button "button" at bounding box center [777, 67] width 23 height 17
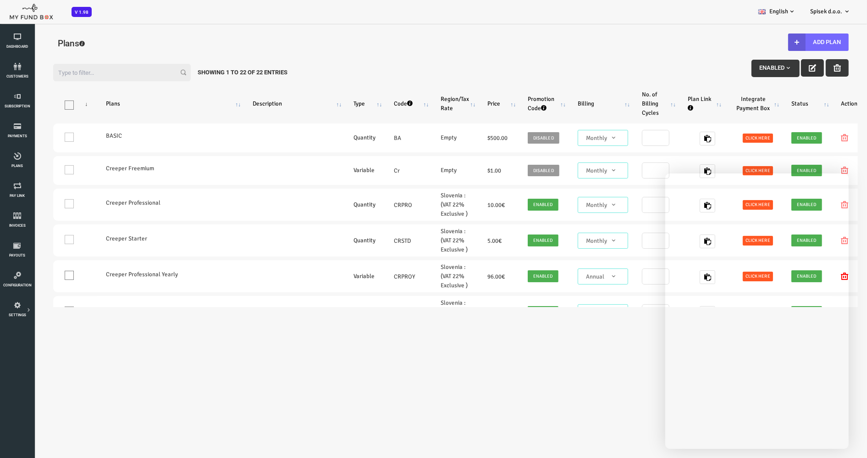
click at [631, 68] on button "button" at bounding box center [777, 67] width 23 height 17
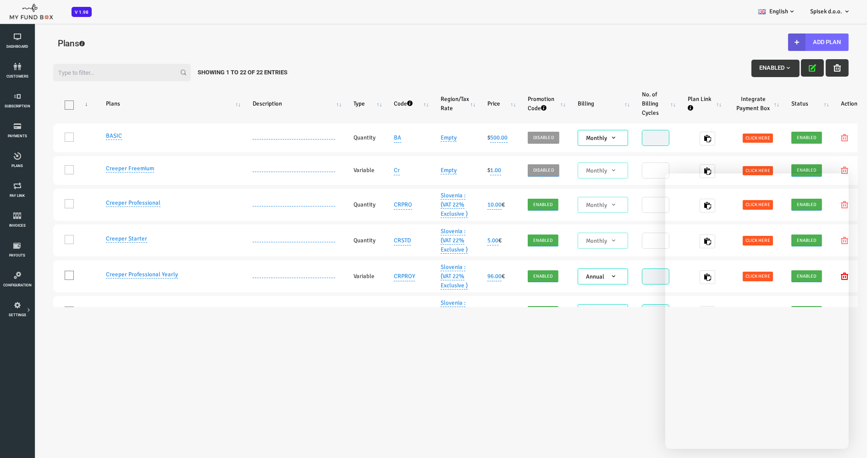
click at [631, 70] on icon "button" at bounding box center [777, 67] width 7 height 7
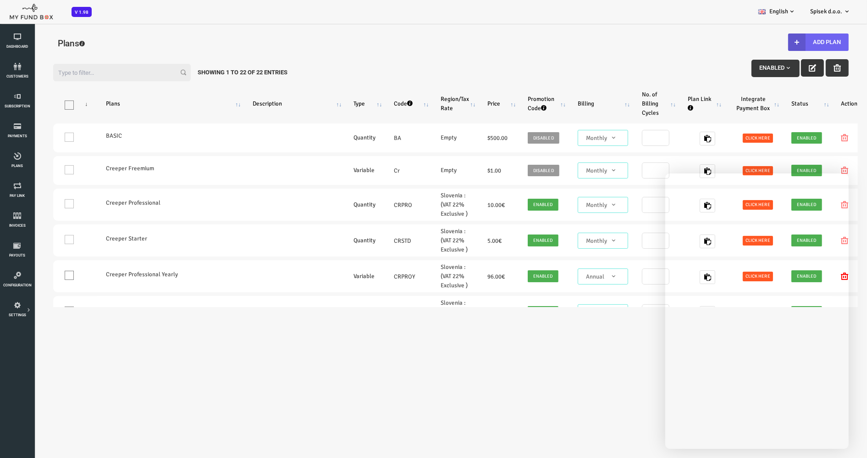
click at [631, 40] on button "Add Plan" at bounding box center [783, 41] width 61 height 17
